Goal: Transaction & Acquisition: Book appointment/travel/reservation

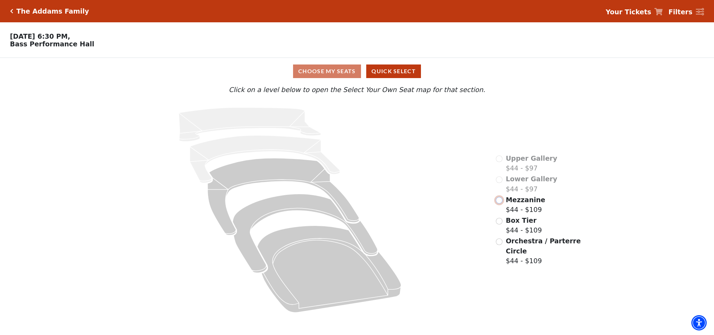
click at [499, 203] on input "radio" at bounding box center [499, 200] width 7 height 7
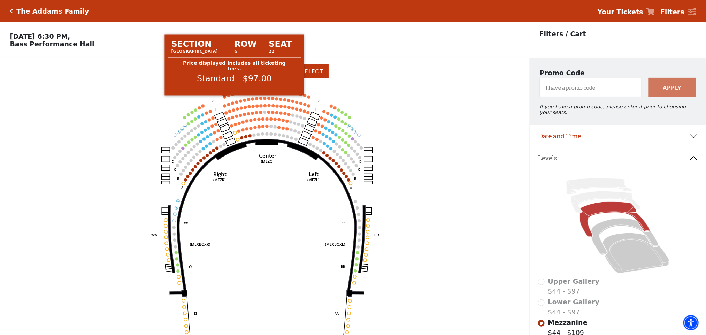
click at [225, 99] on circle at bounding box center [224, 96] width 3 height 3
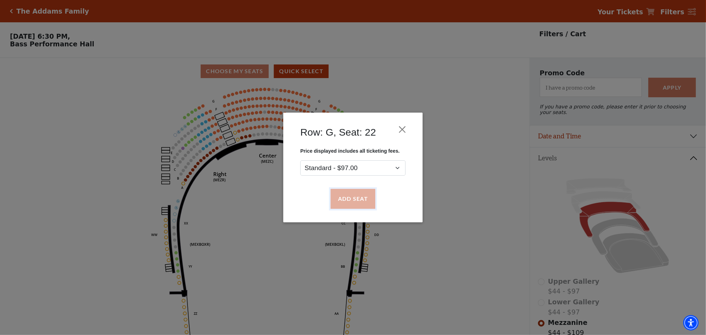
click at [361, 196] on button "Add Seat" at bounding box center [353, 199] width 45 height 20
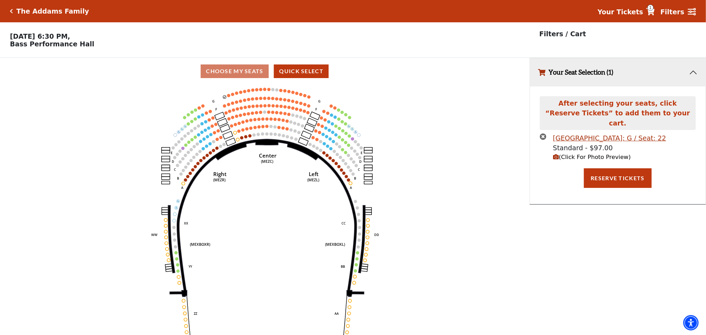
click at [228, 96] on icon "Center (MEZC) Right (MEZR) Left (MEZL) (MEXBOXR) (MEXBOXL) XX WW CC DD YY BB ZZ…" at bounding box center [264, 212] width 476 height 255
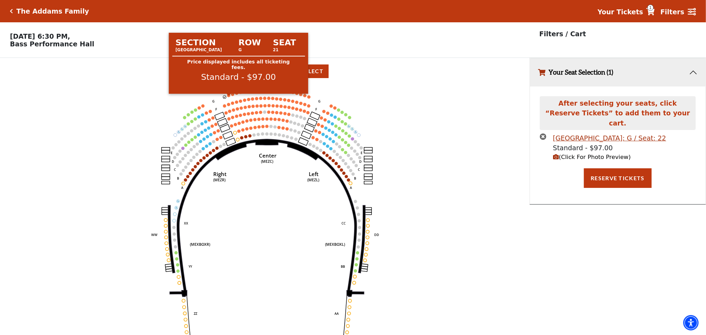
click at [228, 97] on circle at bounding box center [228, 95] width 3 height 3
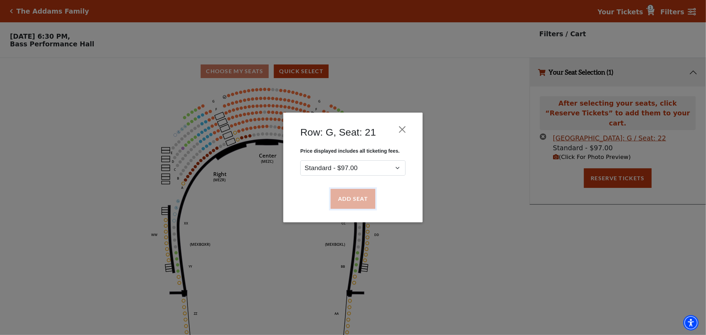
click at [346, 192] on button "Add Seat" at bounding box center [353, 199] width 45 height 20
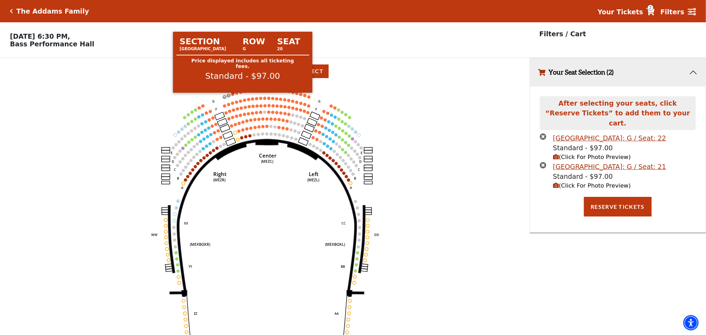
click at [231, 96] on circle at bounding box center [232, 94] width 3 height 3
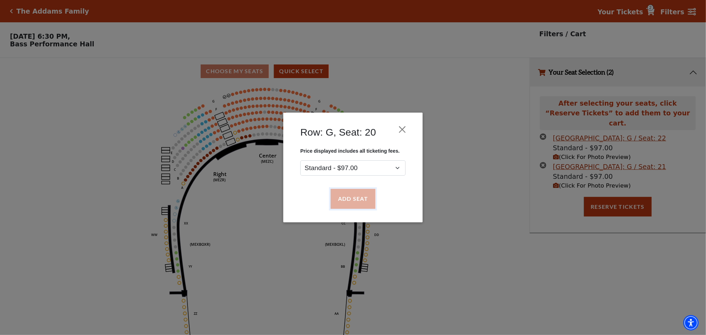
click at [345, 192] on button "Add Seat" at bounding box center [353, 199] width 45 height 20
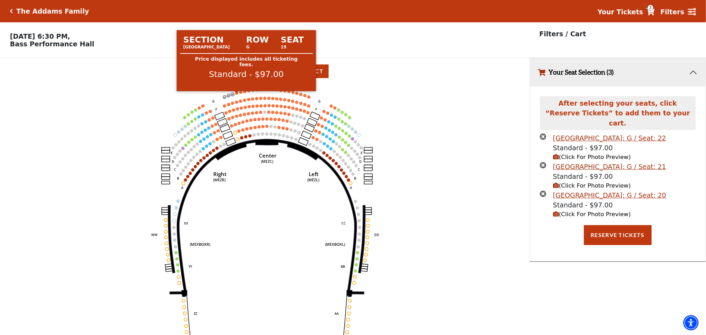
click at [238, 94] on circle at bounding box center [236, 92] width 3 height 3
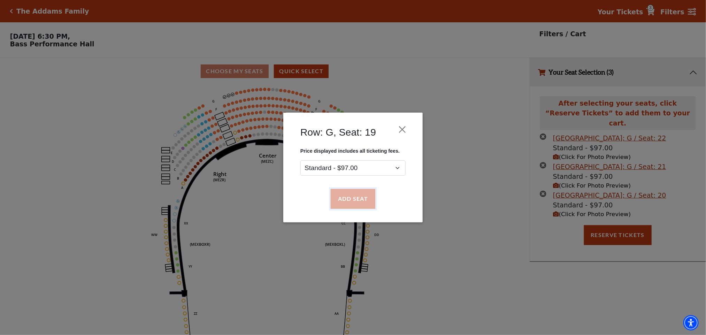
click at [344, 196] on button "Add Seat" at bounding box center [353, 199] width 45 height 20
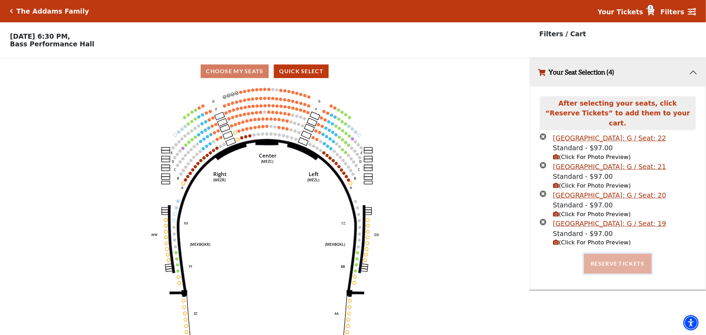
click at [630, 263] on button "Reserve Tickets" at bounding box center [618, 264] width 68 height 20
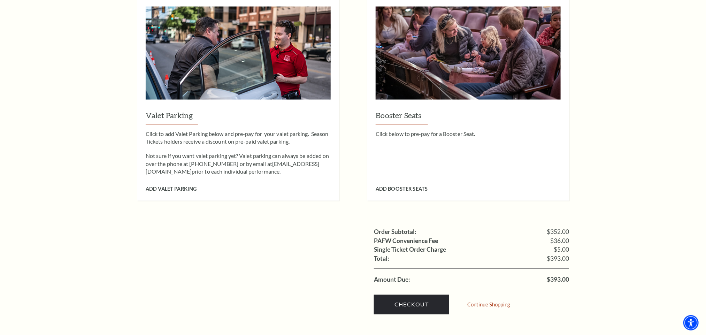
scroll to position [627, 0]
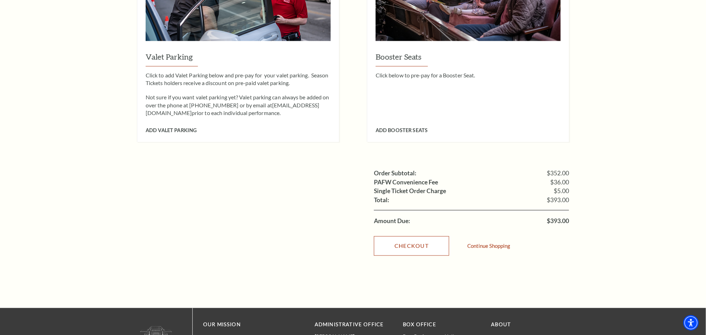
click at [431, 236] on link "Checkout" at bounding box center [411, 246] width 75 height 20
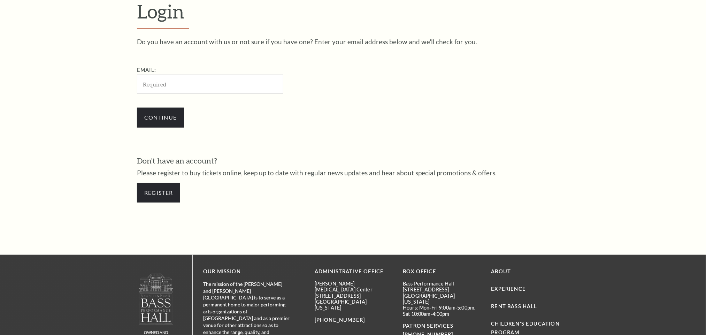
scroll to position [241, 0]
click at [206, 79] on input "Email:" at bounding box center [210, 84] width 146 height 19
type input "srabani.stellardl123@gmail.com"
click at [171, 116] on input "Continue" at bounding box center [160, 118] width 47 height 20
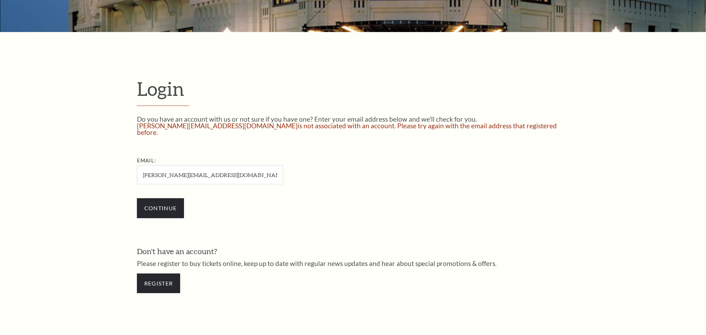
click at [191, 168] on input "[PERSON_NAME][EMAIL_ADDRESS][DOMAIN_NAME]" at bounding box center [210, 174] width 146 height 19
type input "[PERSON_NAME][EMAIL_ADDRESS][DOMAIN_NAME]"
click at [137, 198] on input "Continue" at bounding box center [160, 208] width 47 height 20
click at [161, 201] on input "Continue" at bounding box center [160, 208] width 47 height 20
